Goal: Task Accomplishment & Management: Manage account settings

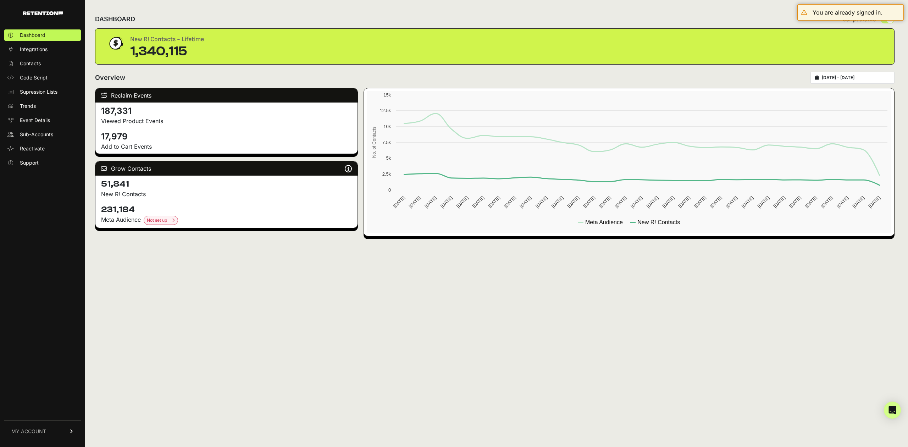
click at [43, 430] on span "MY ACCOUNT" at bounding box center [28, 431] width 35 height 7
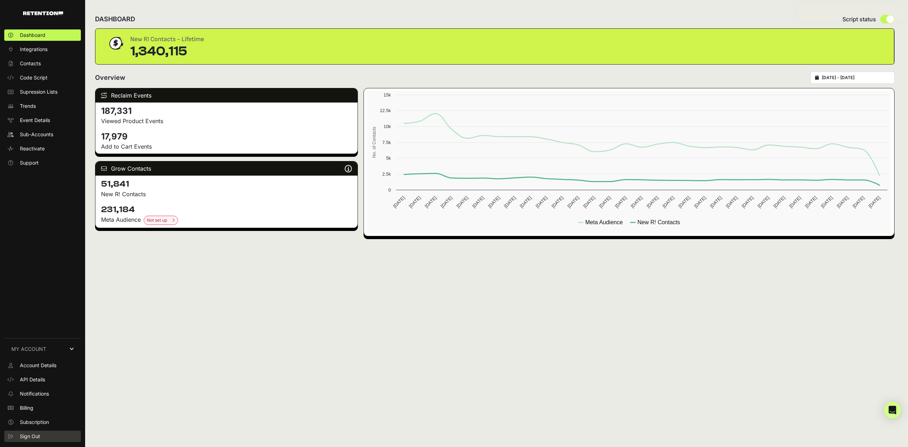
click at [32, 436] on span "Sign Out" at bounding box center [30, 436] width 20 height 7
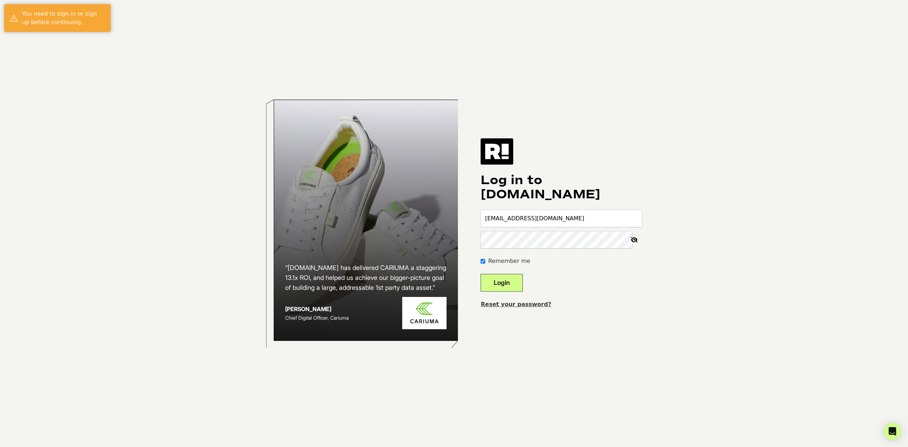
click at [558, 222] on input "slamoure+worldwide@wgs.com" at bounding box center [561, 218] width 161 height 17
type input "slamoure+fairway@wgs.com"
click at [506, 277] on button "Login" at bounding box center [502, 283] width 42 height 18
